Goal: Transaction & Acquisition: Purchase product/service

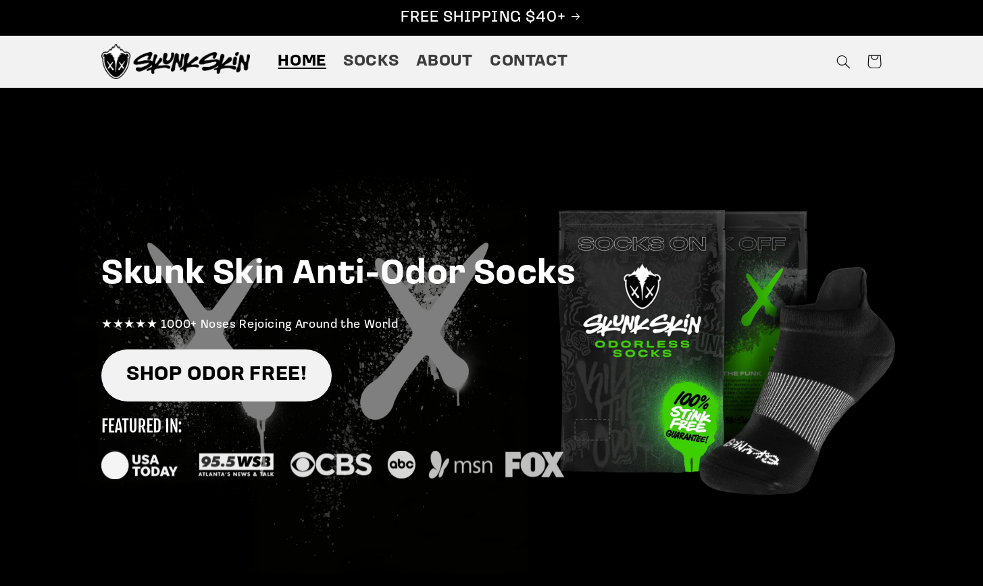
click at [214, 379] on link "SHOP ODOR FREE!" at bounding box center [216, 375] width 230 height 52
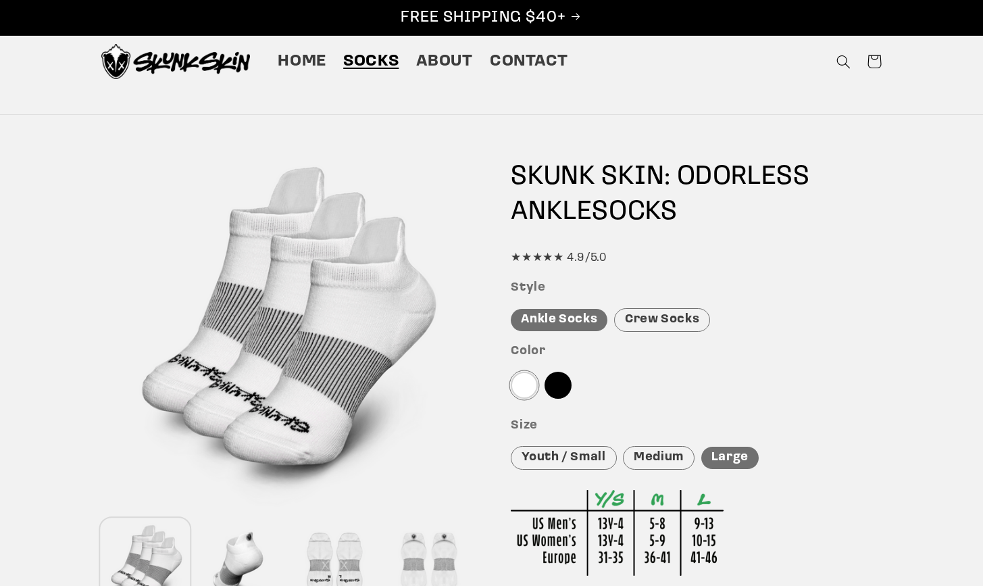
click at [672, 449] on div "Medium" at bounding box center [659, 458] width 72 height 24
click at [656, 316] on div "Crew Socks" at bounding box center [662, 320] width 96 height 24
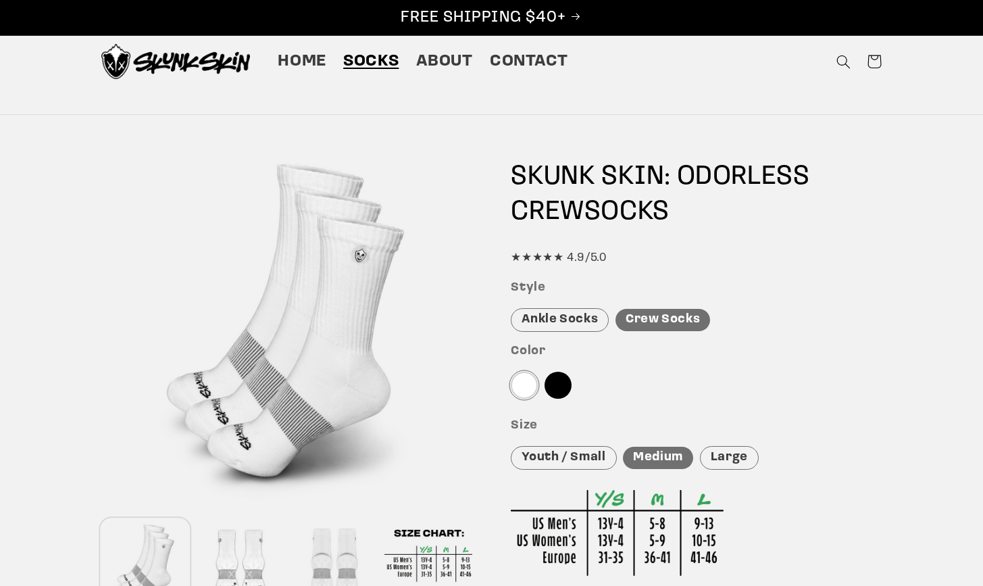
click at [580, 318] on div "Ankle Socks" at bounding box center [560, 320] width 98 height 24
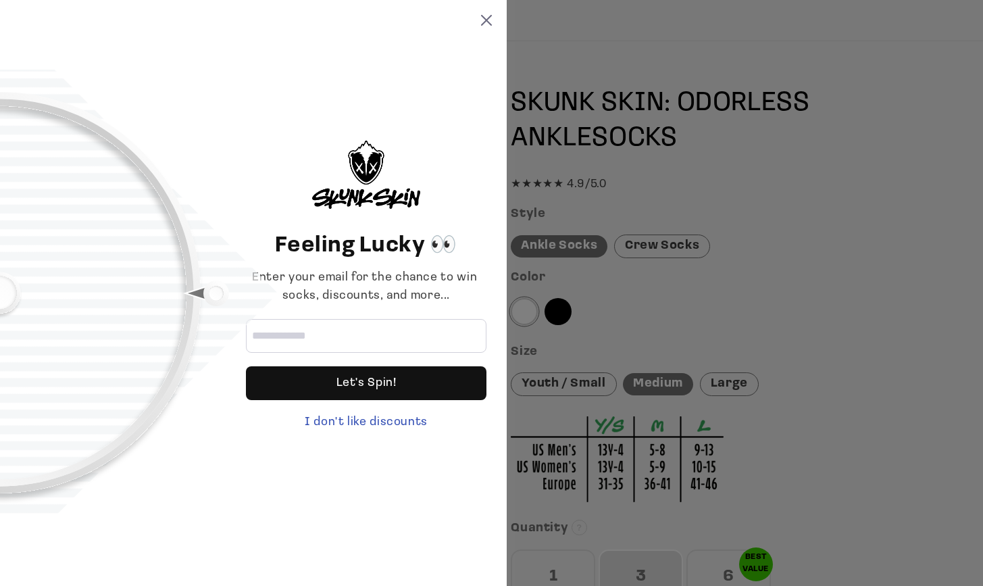
scroll to position [76, 0]
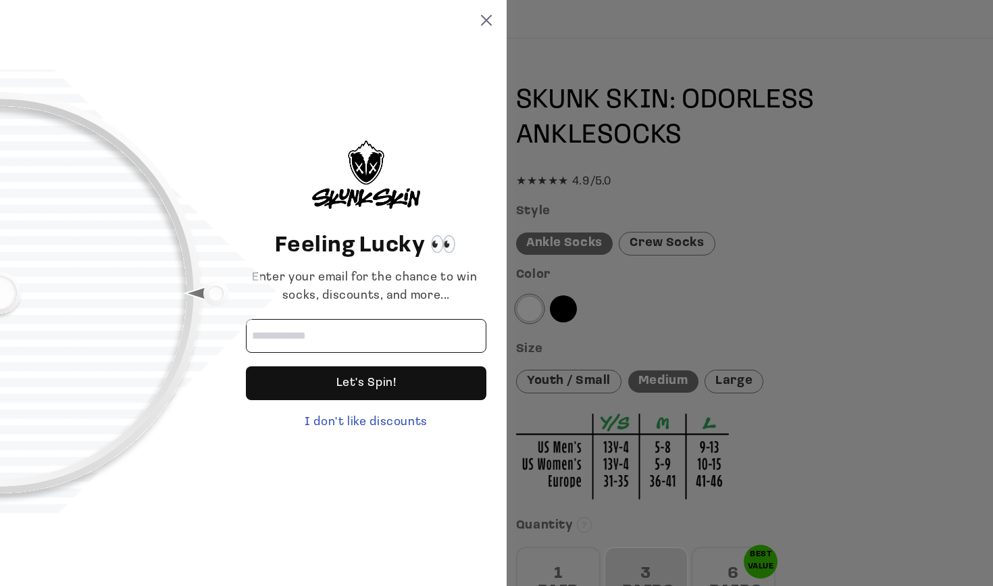
click at [349, 335] on input "Email address" at bounding box center [366, 336] width 241 height 34
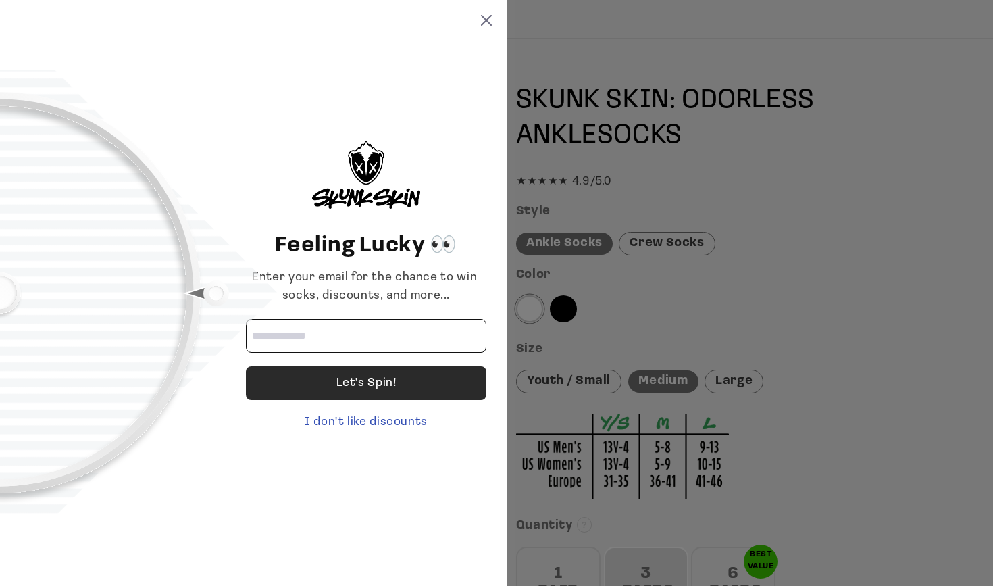
type input "**********"
click at [339, 379] on div "Let's Spin!" at bounding box center [367, 383] width 60 height 34
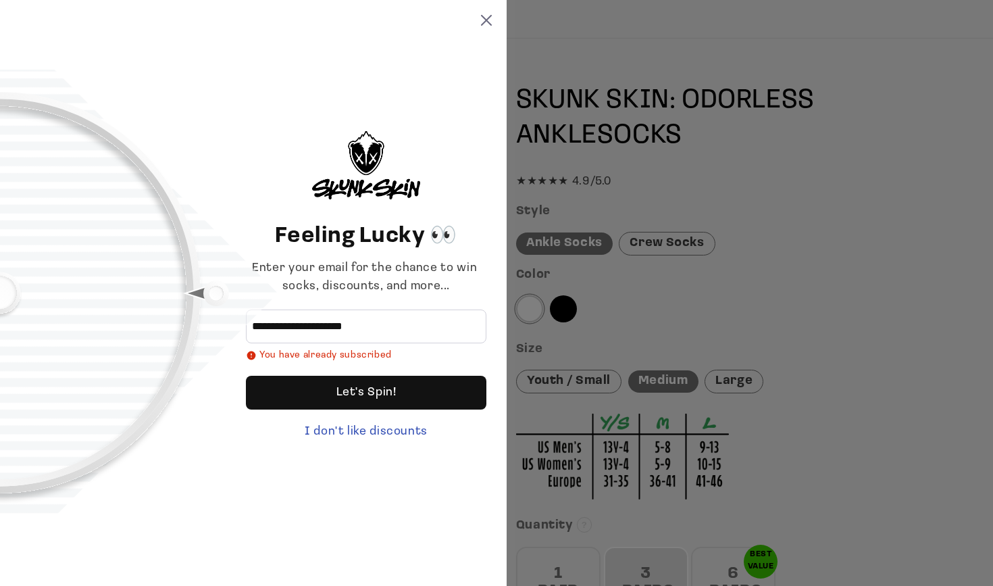
click at [487, 14] on div "**********" at bounding box center [253, 293] width 507 height 586
click at [487, 18] on icon at bounding box center [486, 20] width 11 height 11
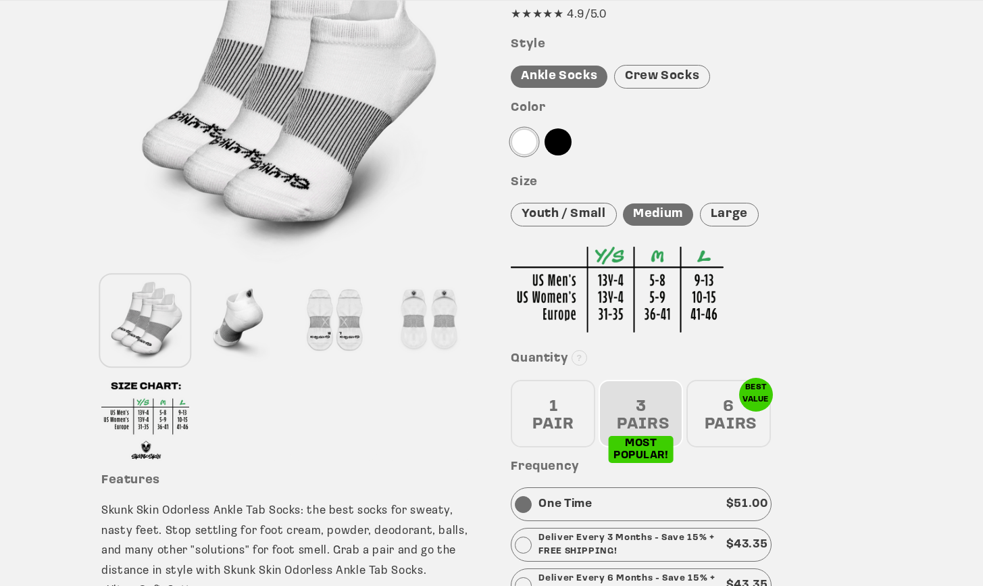
scroll to position [262, 0]
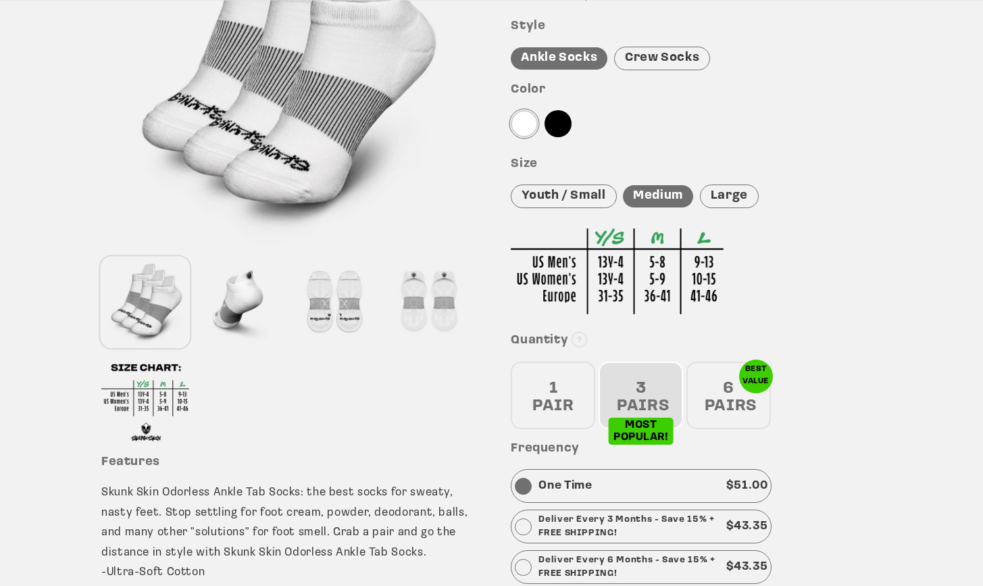
click at [733, 393] on div "6 PAIRS" at bounding box center [729, 396] width 84 height 68
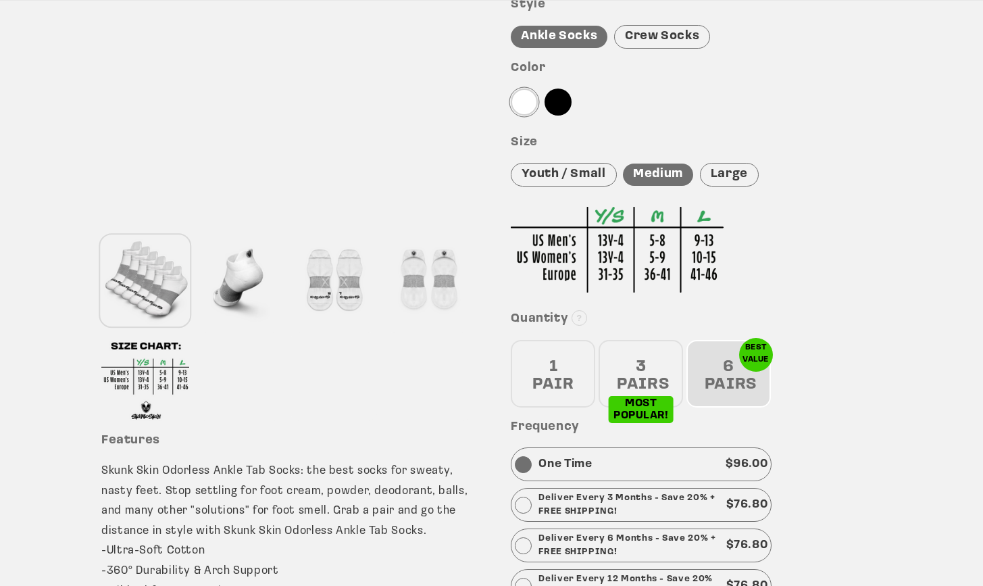
scroll to position [292, 0]
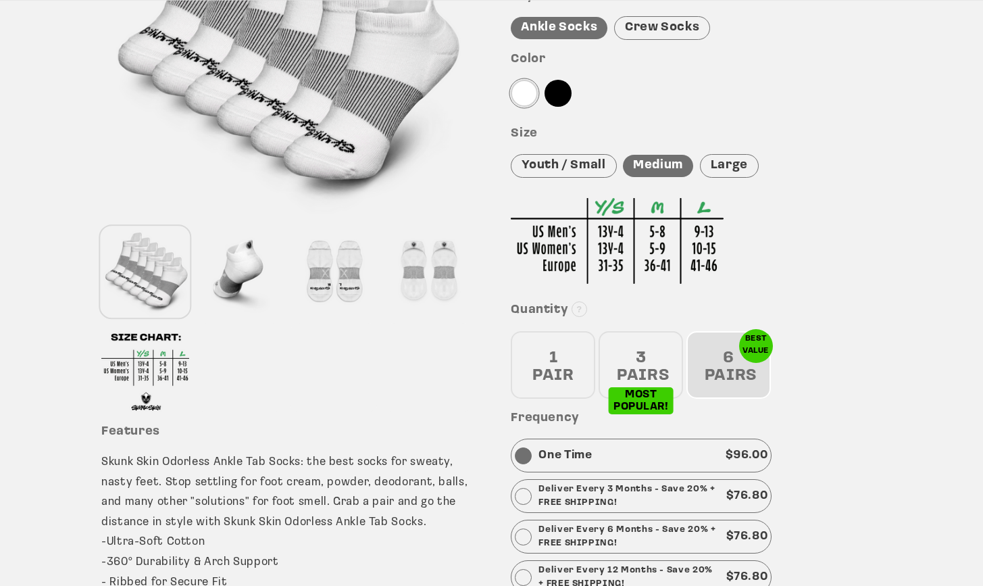
click at [632, 362] on div "3 PAIRS" at bounding box center [641, 365] width 84 height 68
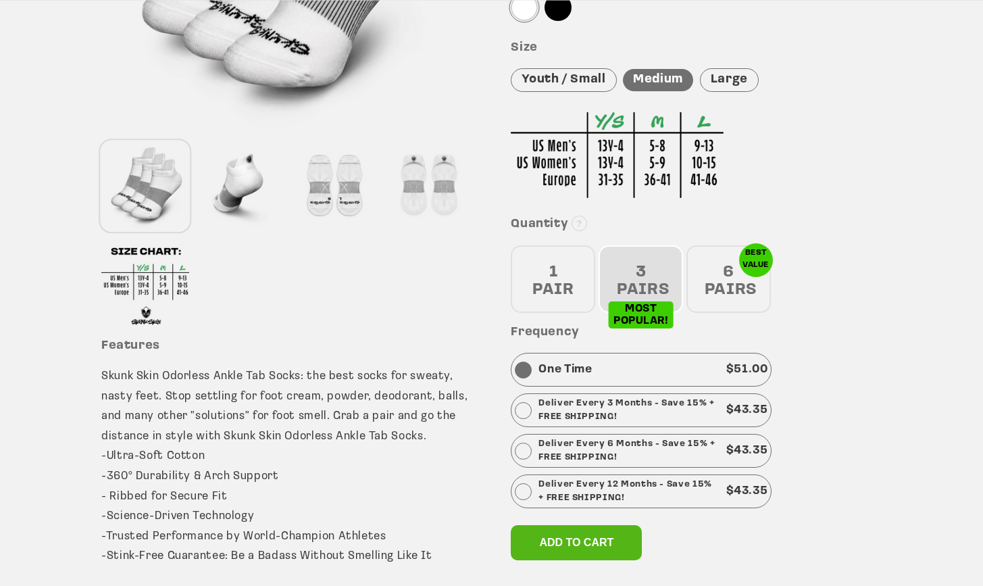
scroll to position [473, 0]
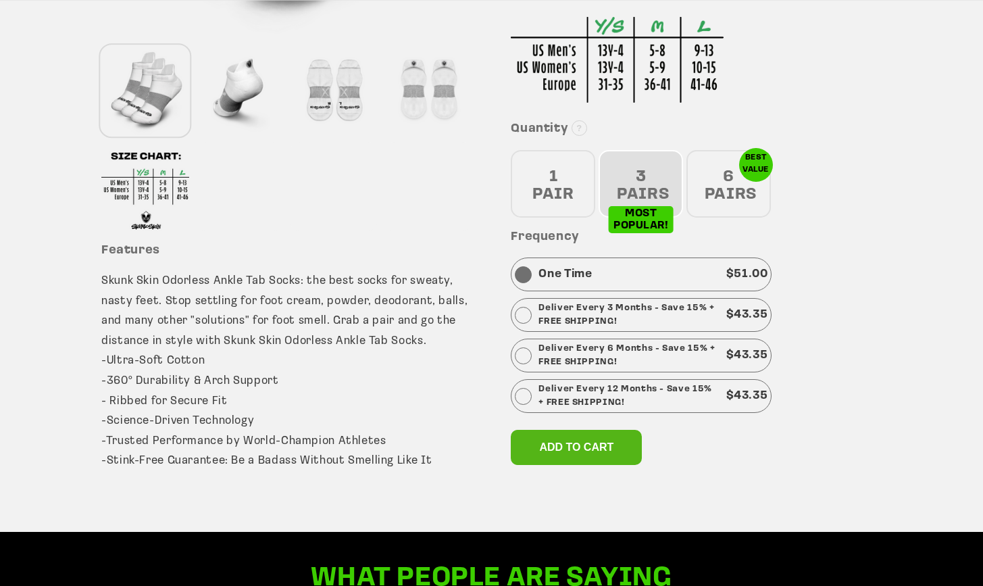
click at [550, 166] on div "1 PAIR" at bounding box center [553, 184] width 84 height 68
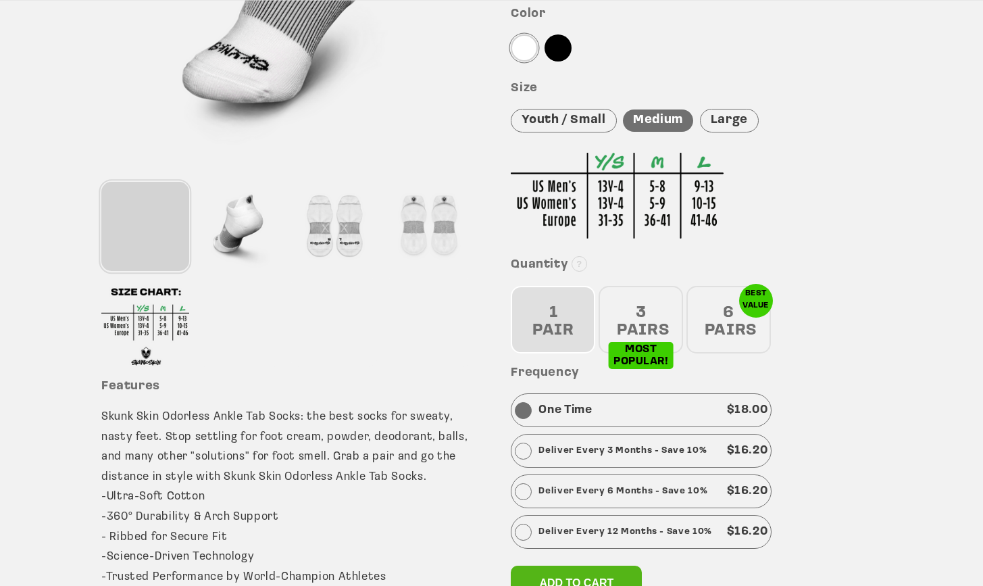
scroll to position [363, 0]
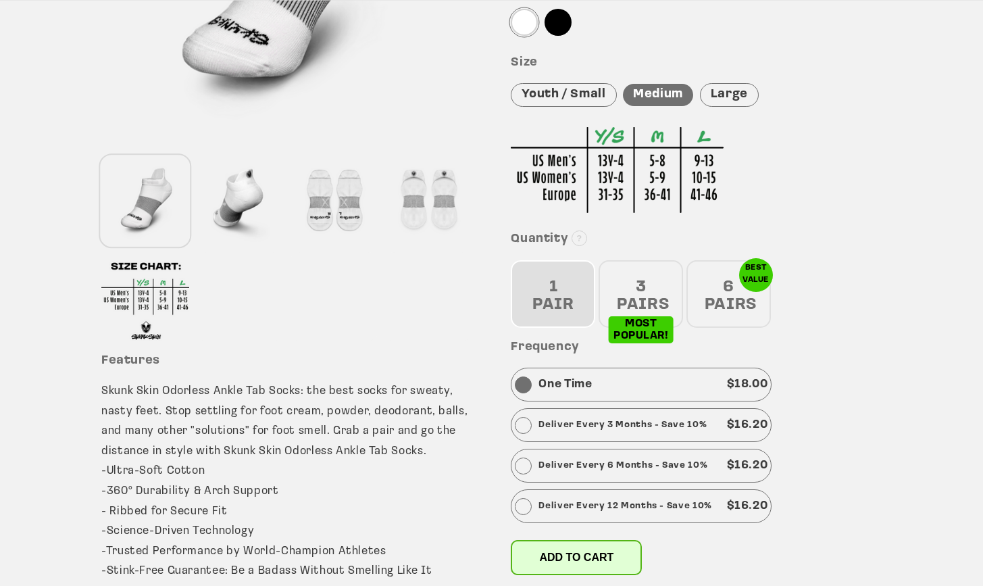
click at [570, 556] on span "Add to cart" at bounding box center [576, 556] width 74 height 11
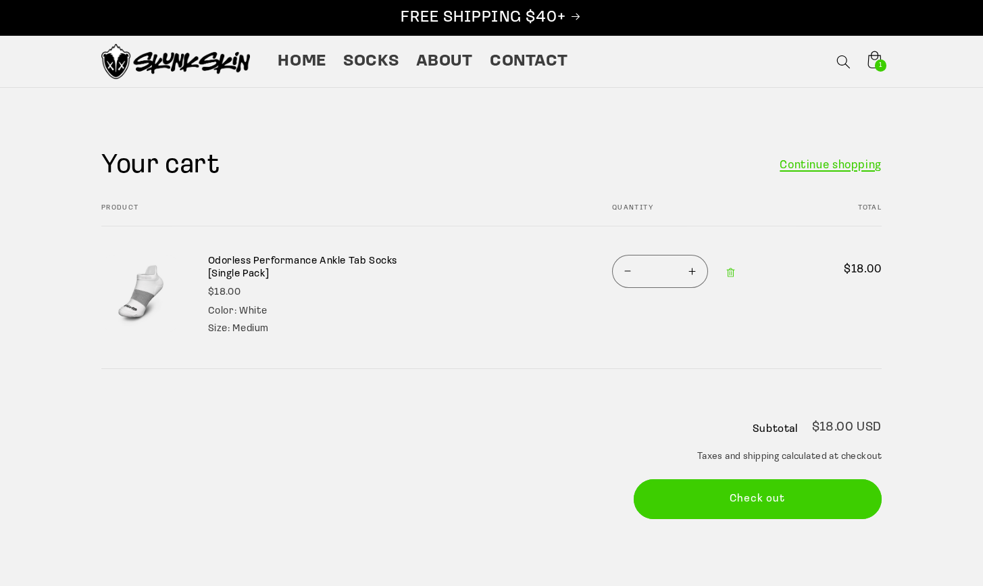
click at [825, 166] on link "Continue shopping" at bounding box center [831, 165] width 102 height 20
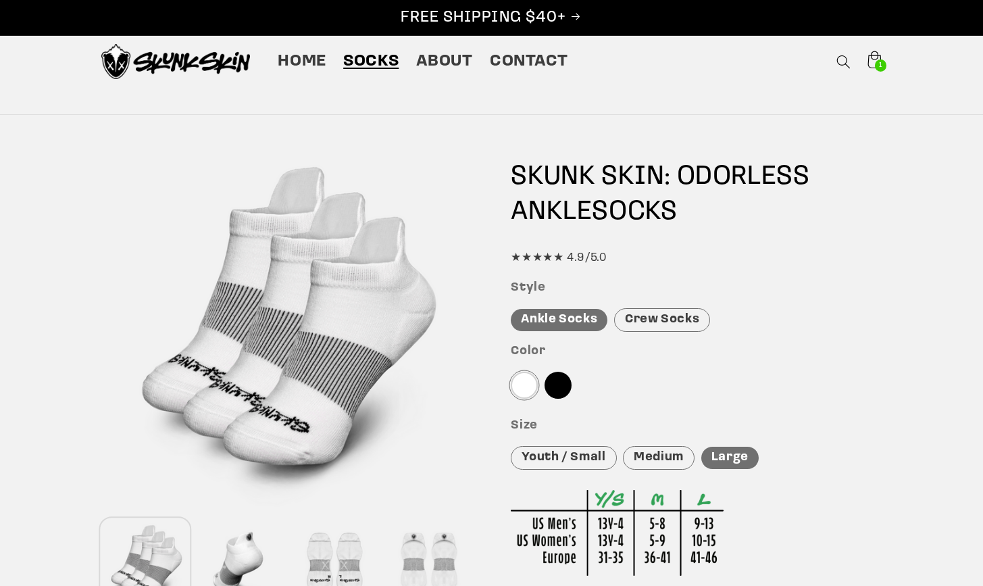
click at [562, 380] on div at bounding box center [558, 385] width 27 height 27
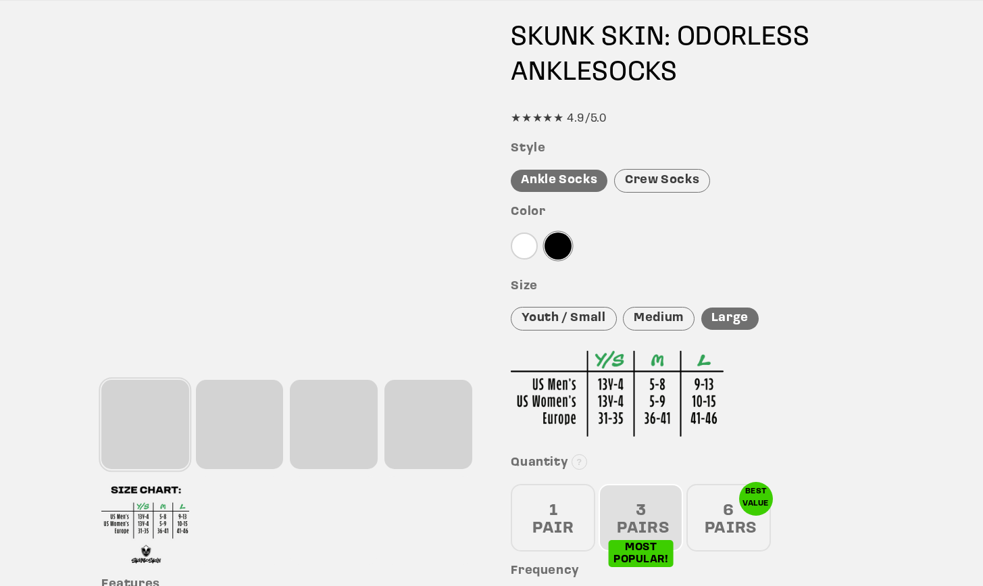
scroll to position [249, 0]
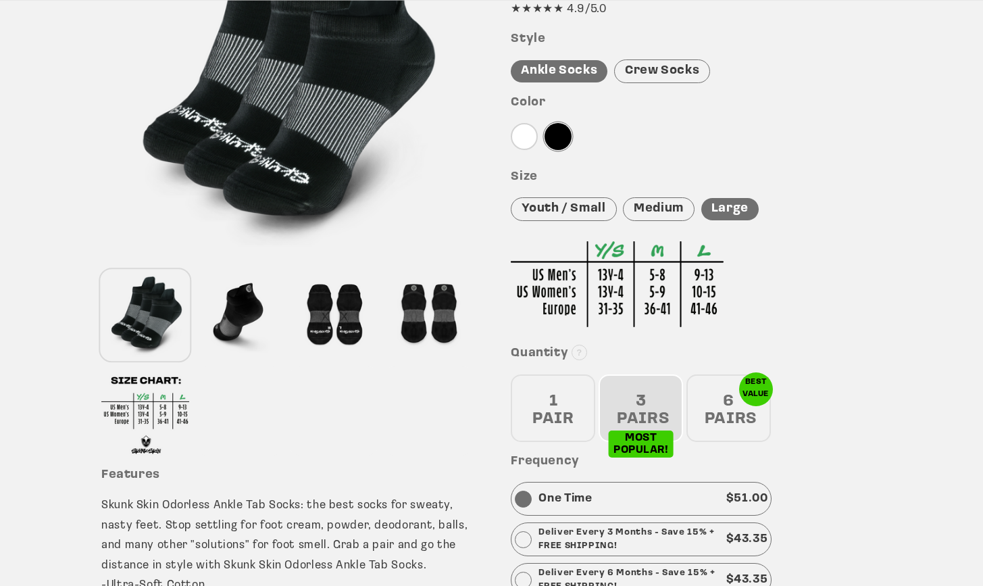
click at [559, 396] on div "1 PAIR" at bounding box center [553, 408] width 84 height 68
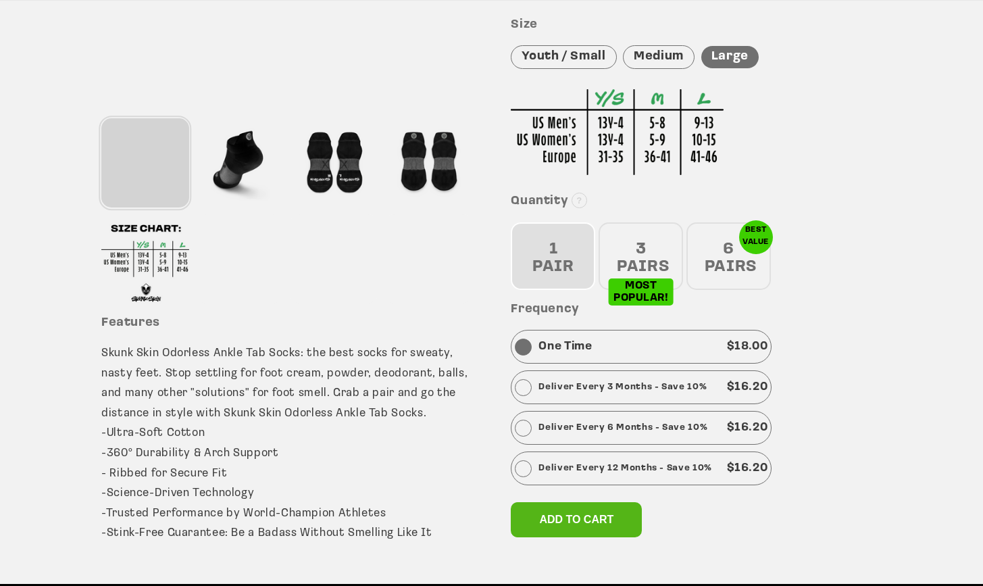
scroll to position [426, 0]
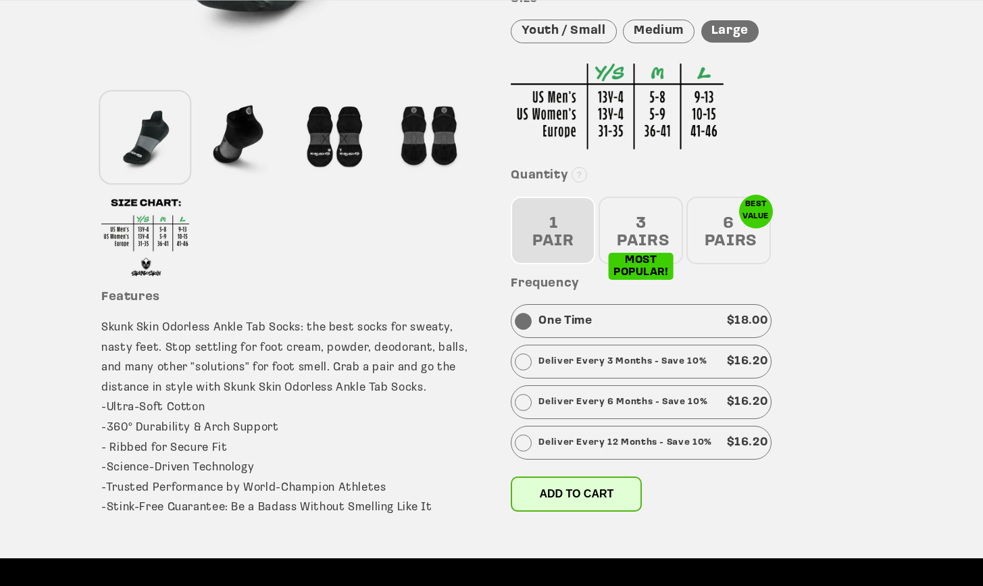
click at [557, 491] on span "Add to cart" at bounding box center [576, 493] width 74 height 11
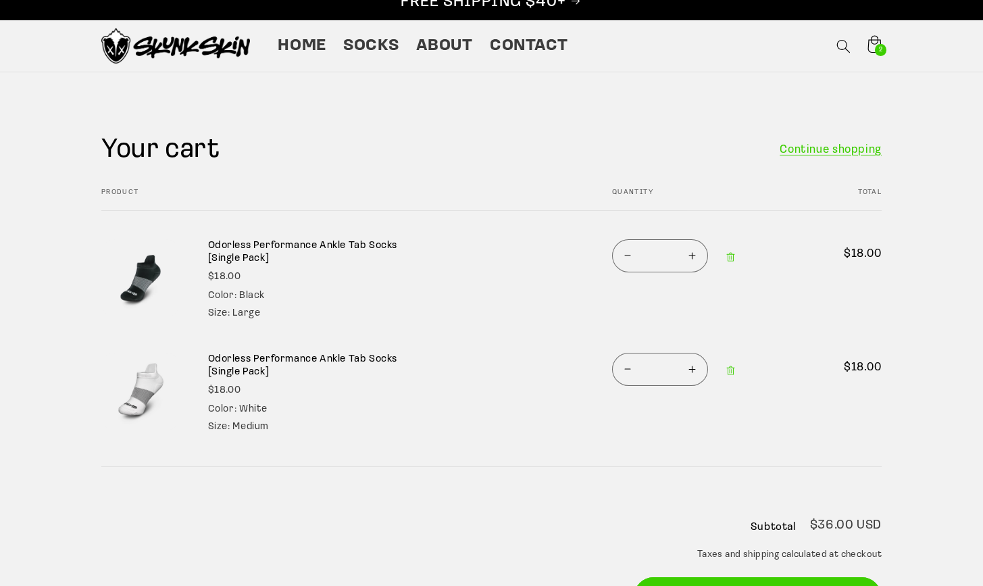
scroll to position [79, 0]
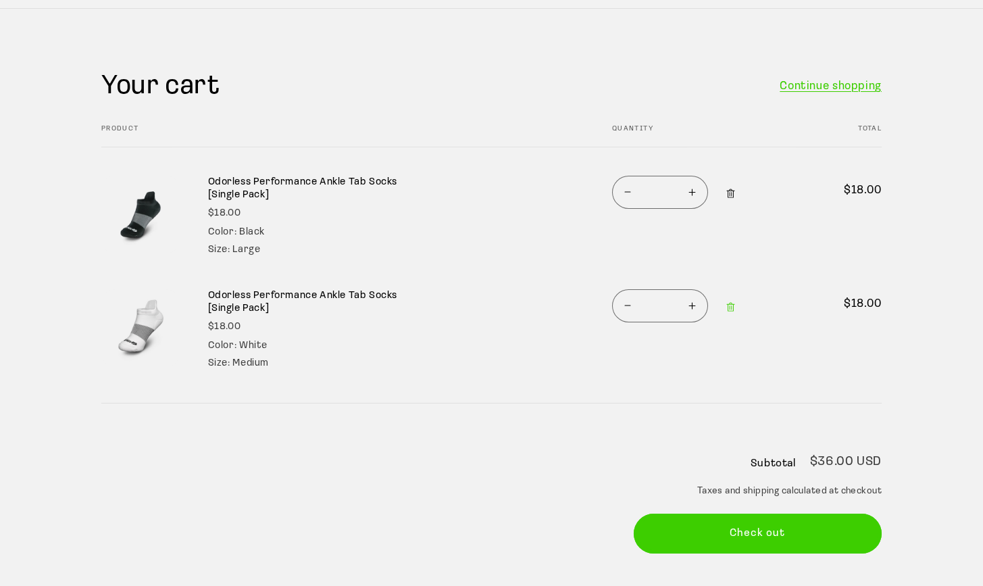
click at [734, 194] on icon "Remove Odorless Performance Ankle Tab Socks [Single Pack] - Black / Large" at bounding box center [731, 194] width 11 height 11
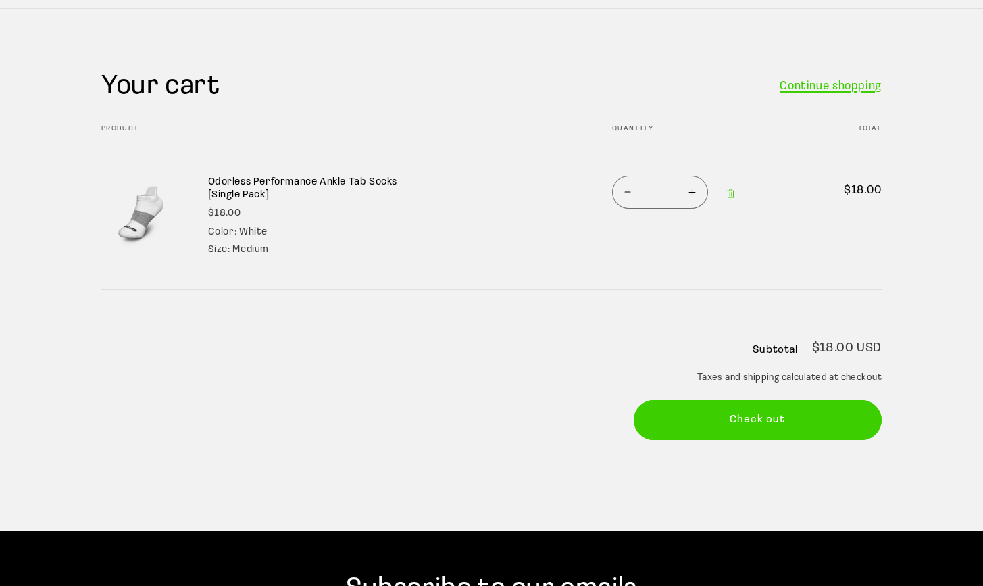
click at [815, 89] on link "Continue shopping" at bounding box center [831, 86] width 102 height 20
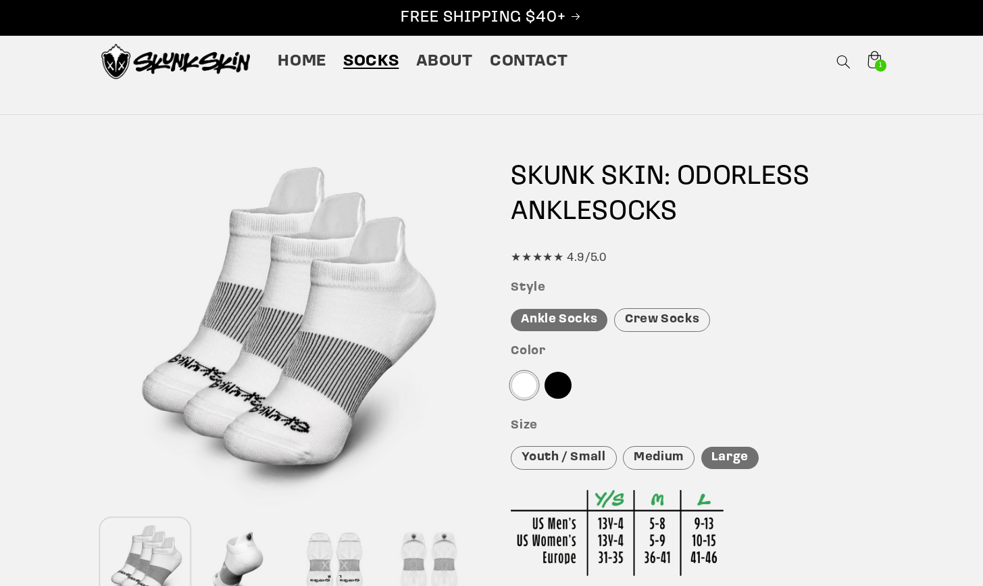
click at [562, 383] on div at bounding box center [558, 385] width 27 height 27
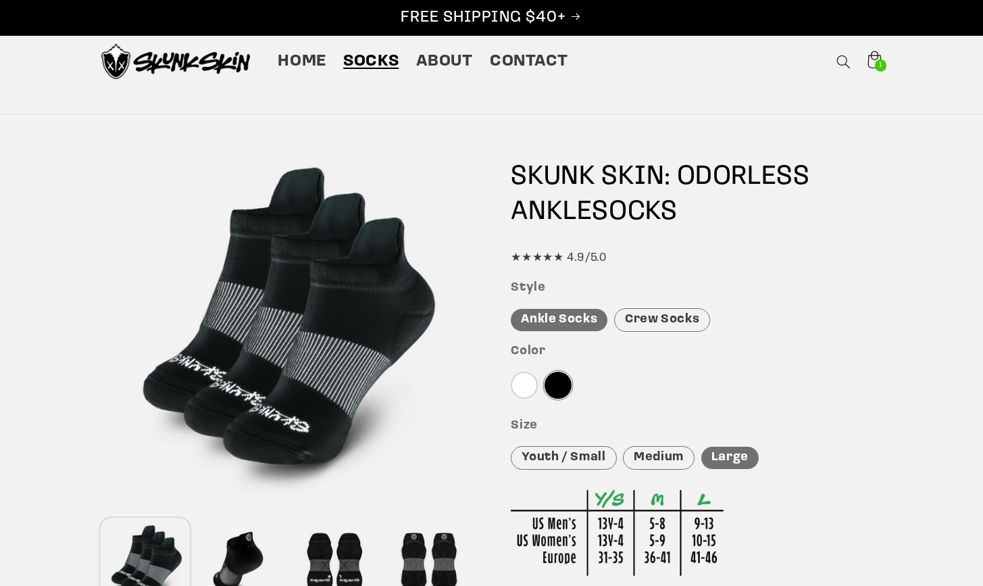
click at [666, 451] on div "Medium" at bounding box center [659, 458] width 72 height 24
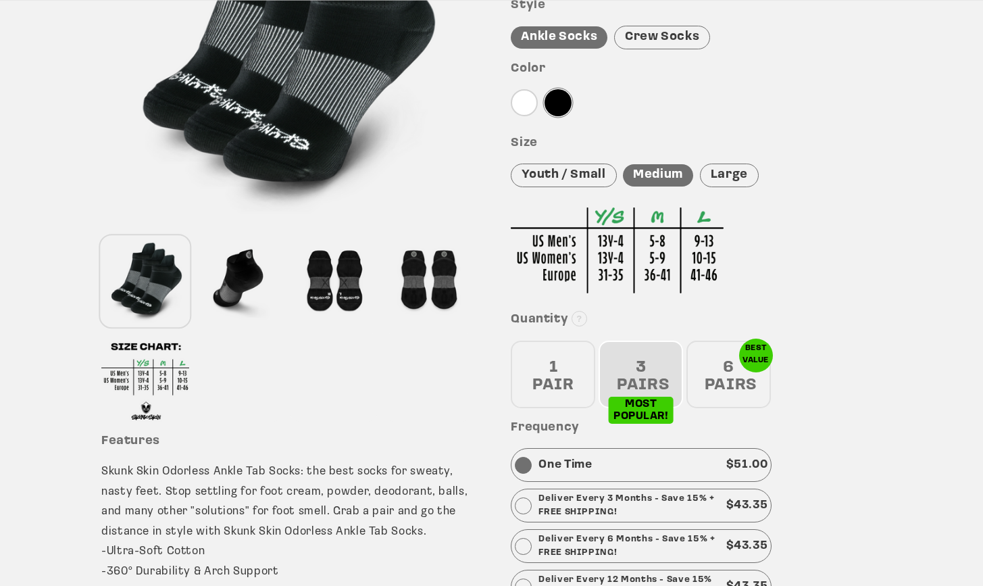
scroll to position [504, 0]
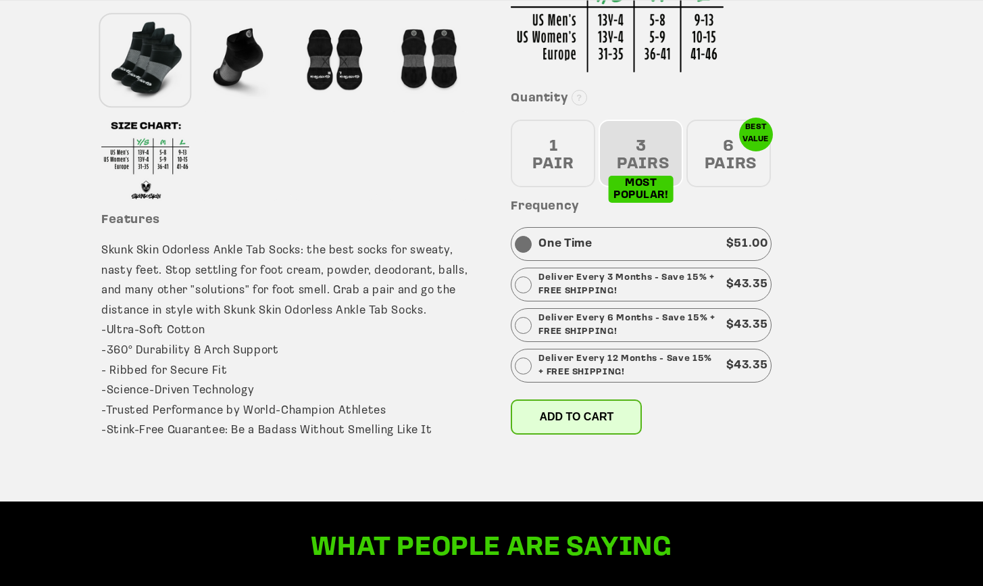
click at [560, 414] on span "Add to cart" at bounding box center [576, 416] width 74 height 11
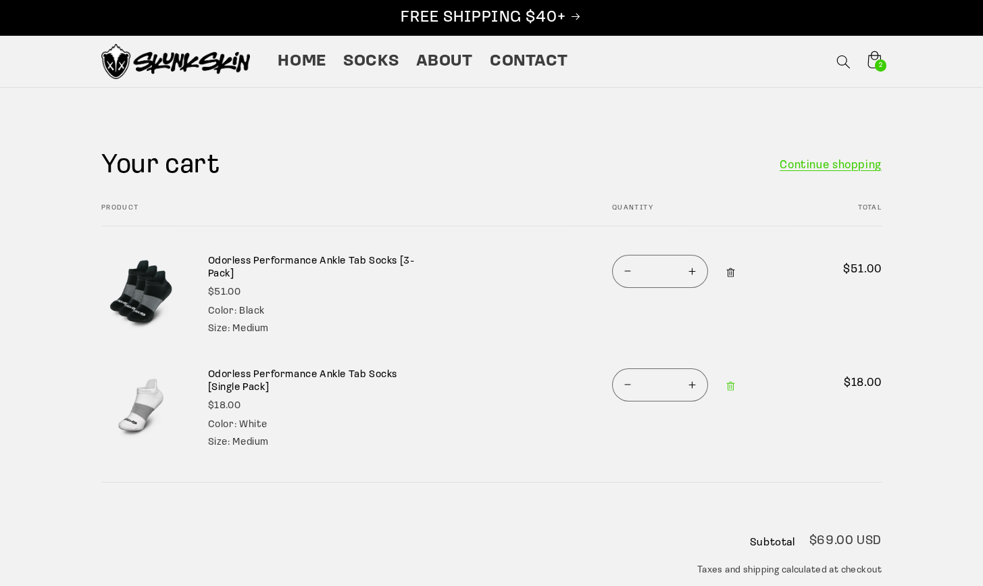
click at [727, 274] on icon "Remove Odorless Performance Ankle Tab Socks [3-Pack] - Black / Medium" at bounding box center [731, 273] width 11 height 11
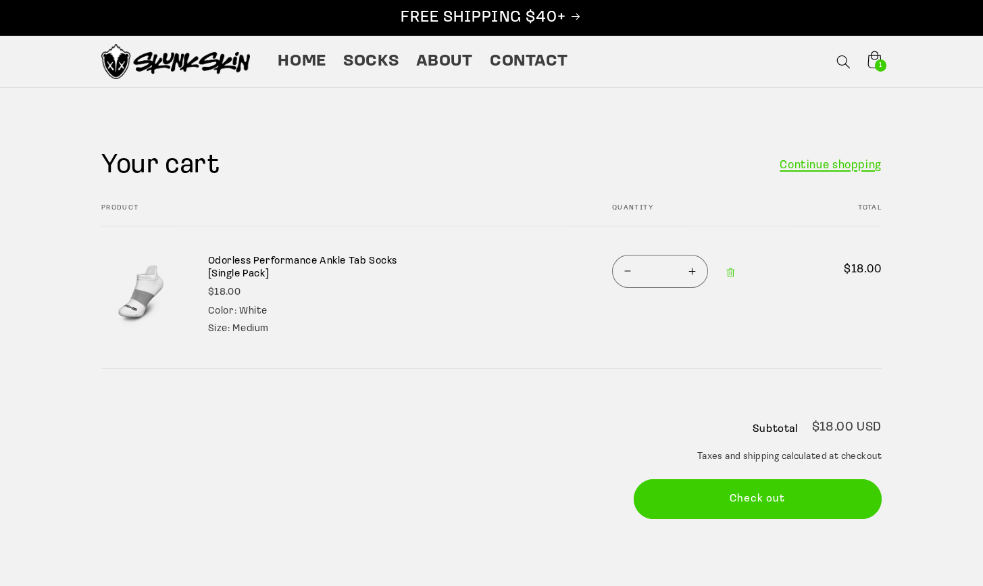
click at [829, 168] on link "Continue shopping" at bounding box center [831, 165] width 102 height 20
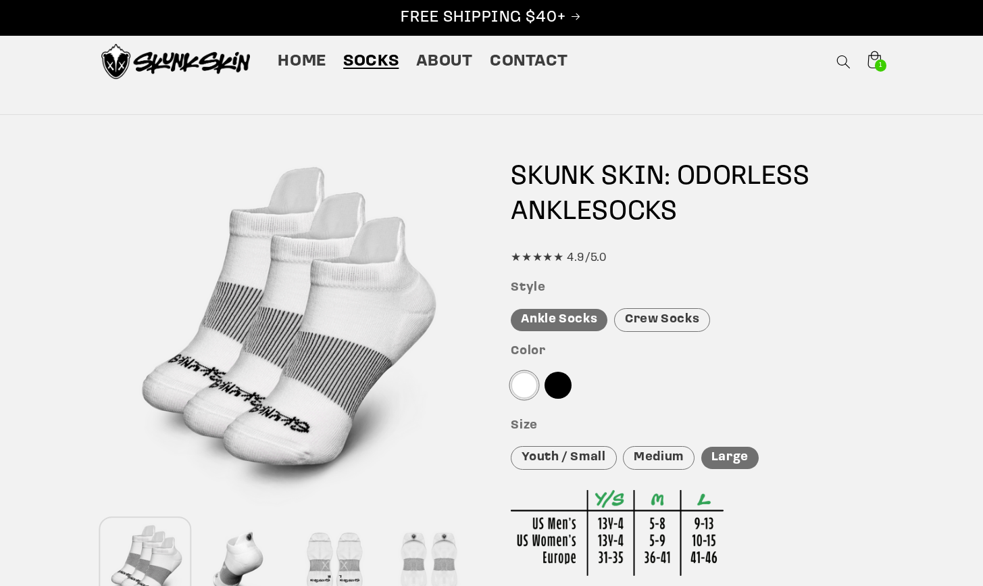
click at [559, 378] on div at bounding box center [558, 385] width 27 height 27
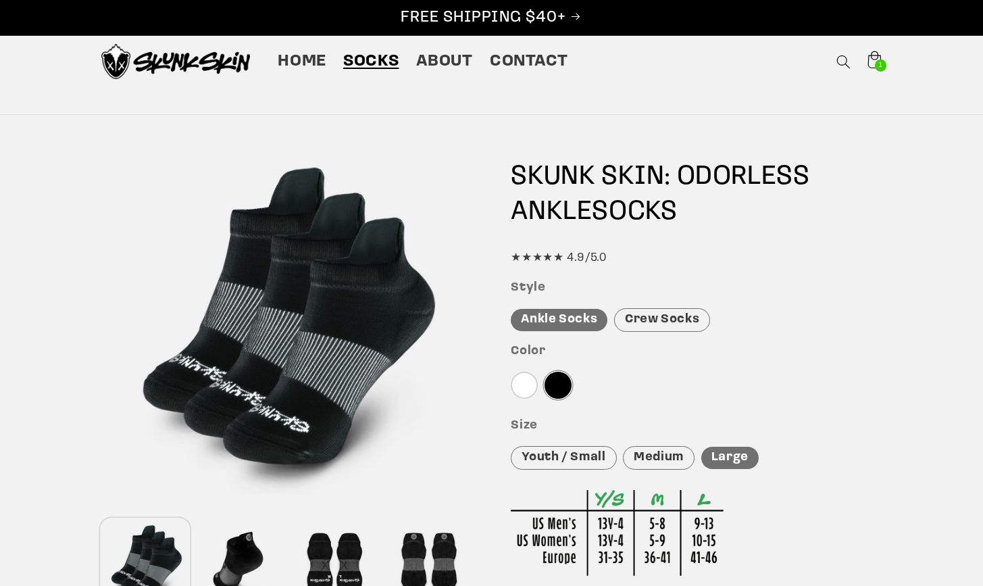
click at [645, 458] on div "Medium" at bounding box center [659, 458] width 72 height 24
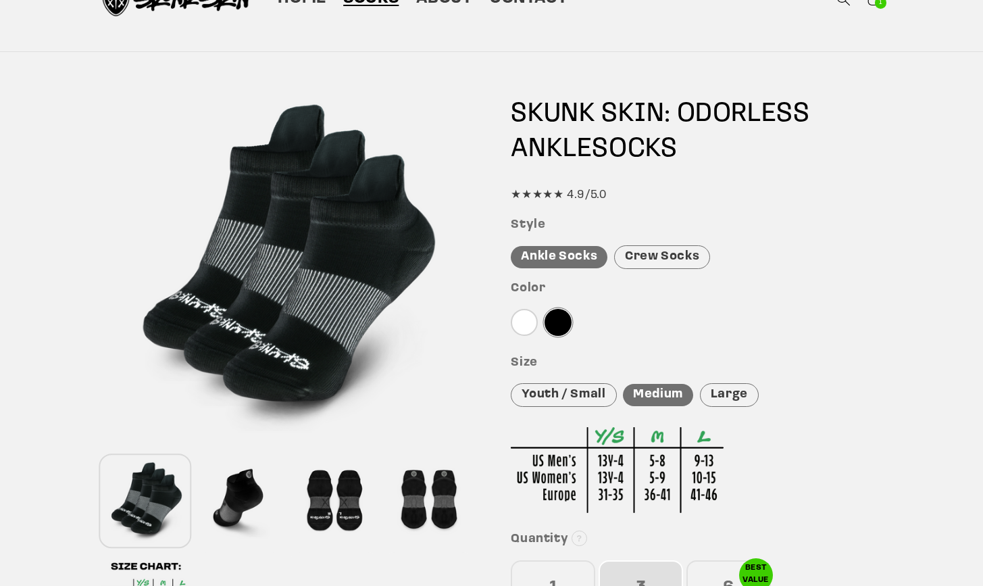
scroll to position [66, 0]
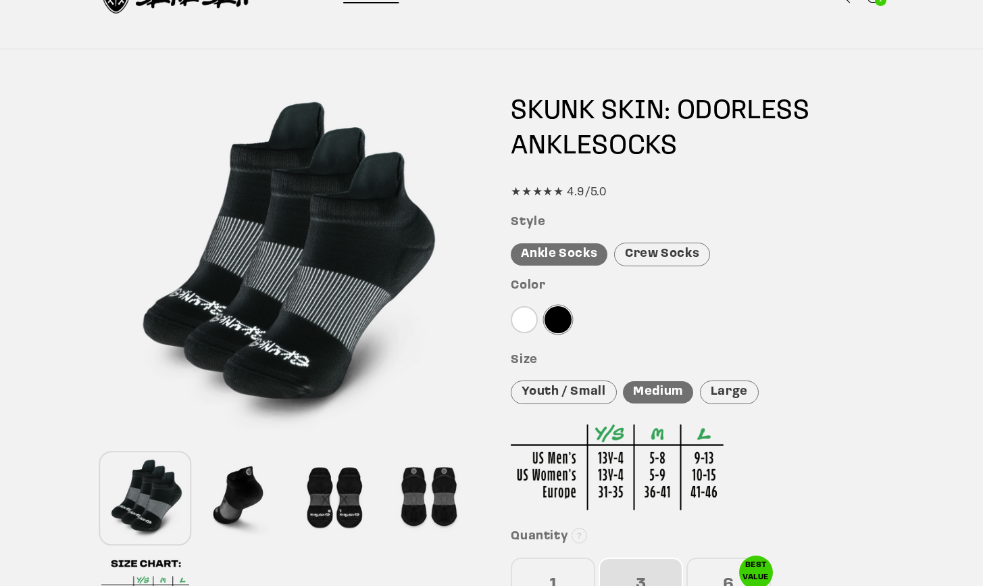
click at [560, 562] on div "1 PAIR" at bounding box center [553, 592] width 84 height 68
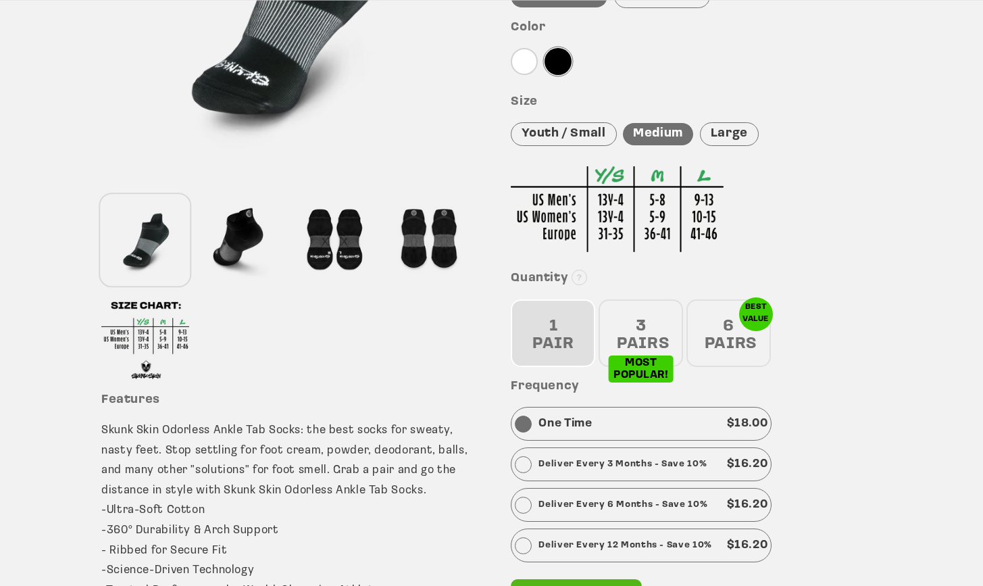
scroll to position [417, 0]
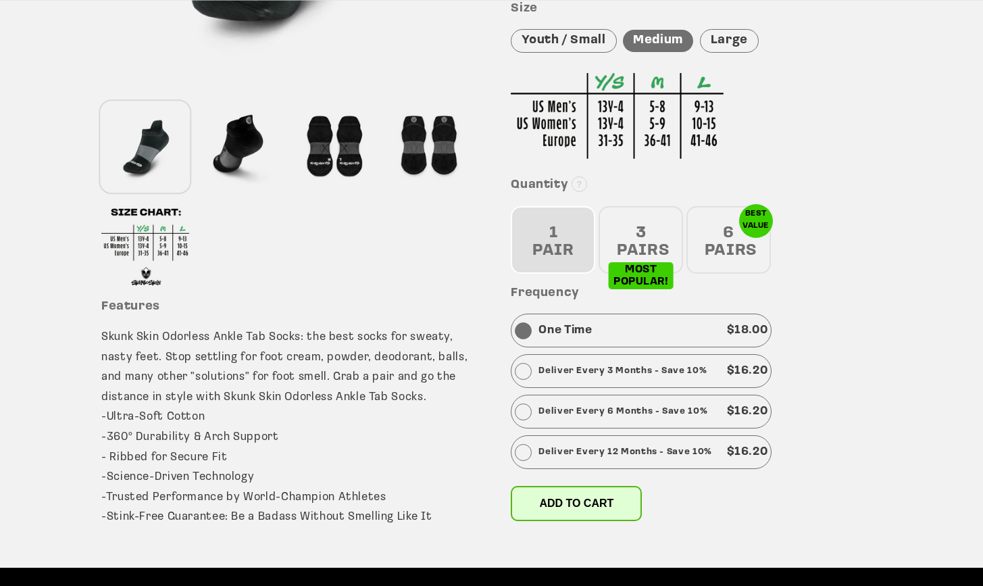
click at [560, 497] on span "Add to cart" at bounding box center [576, 502] width 74 height 11
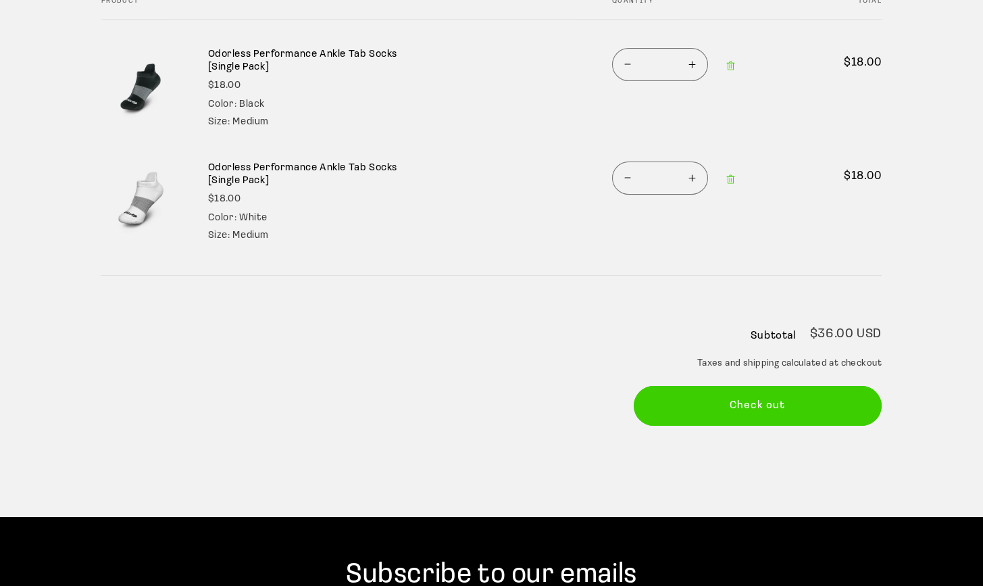
scroll to position [305, 0]
